Goal: Task Accomplishment & Management: Manage account settings

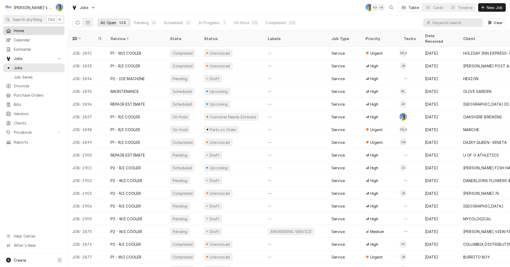
click at [22, 29] on span "Home" at bounding box center [38, 31] width 48 height 6
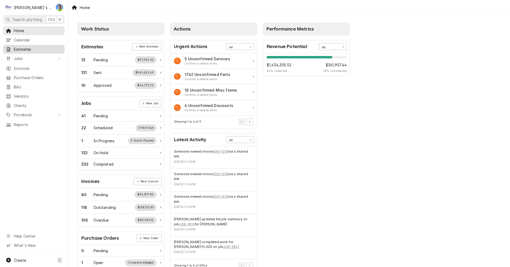
click at [23, 46] on span "Estimates" at bounding box center [38, 49] width 48 height 6
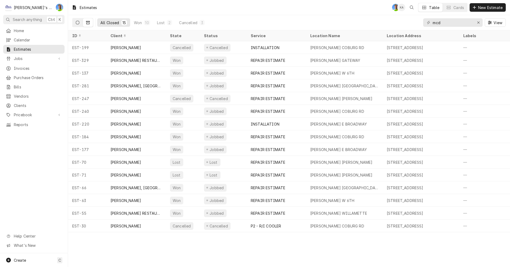
click at [75, 22] on button "Dynamic Content Wrapper" at bounding box center [77, 22] width 10 height 8
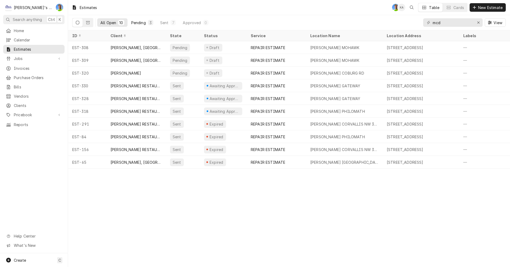
click at [137, 20] on div "Pending" at bounding box center [138, 23] width 15 height 6
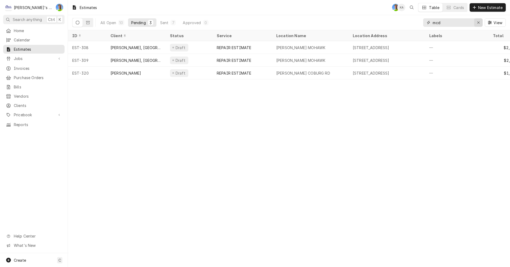
click at [478, 21] on icon "Erase input" at bounding box center [478, 23] width 3 height 4
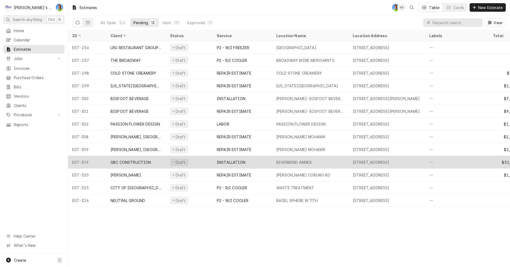
click at [277, 162] on div "RIVERBEND ANNEX" at bounding box center [294, 163] width 36 height 6
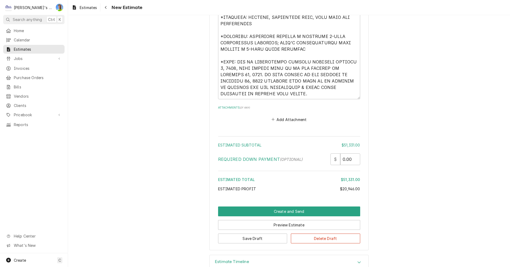
scroll to position [2746, 0]
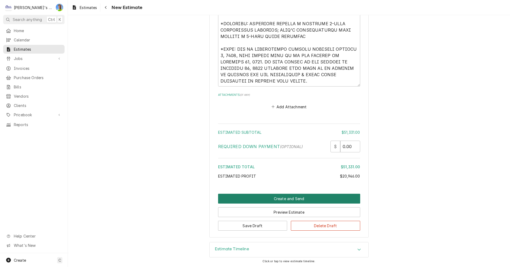
click at [279, 199] on button "Create and Send" at bounding box center [289, 199] width 142 height 10
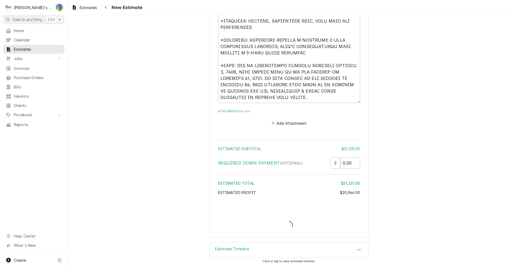
type textarea "x"
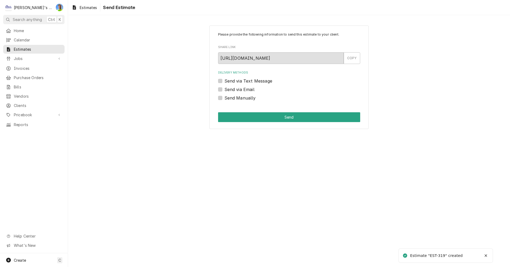
click at [224, 98] on label "Send Manually" at bounding box center [239, 98] width 31 height 6
click at [224, 98] on input "Send Manually" at bounding box center [295, 101] width 142 height 12
checkbox input "true"
click at [245, 116] on button "Send" at bounding box center [289, 117] width 142 height 10
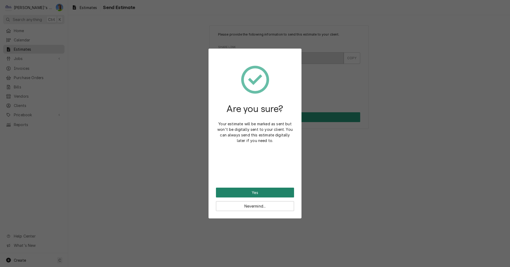
click at [270, 191] on button "Yes" at bounding box center [255, 193] width 78 height 10
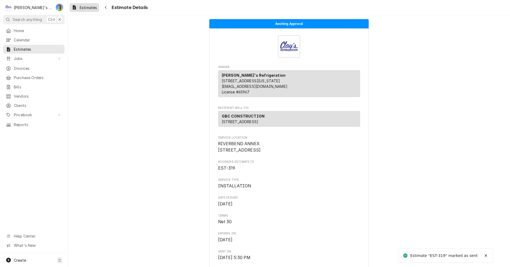
click at [82, 5] on span "Estimates" at bounding box center [88, 8] width 17 height 6
